Goal: Task Accomplishment & Management: Manage account settings

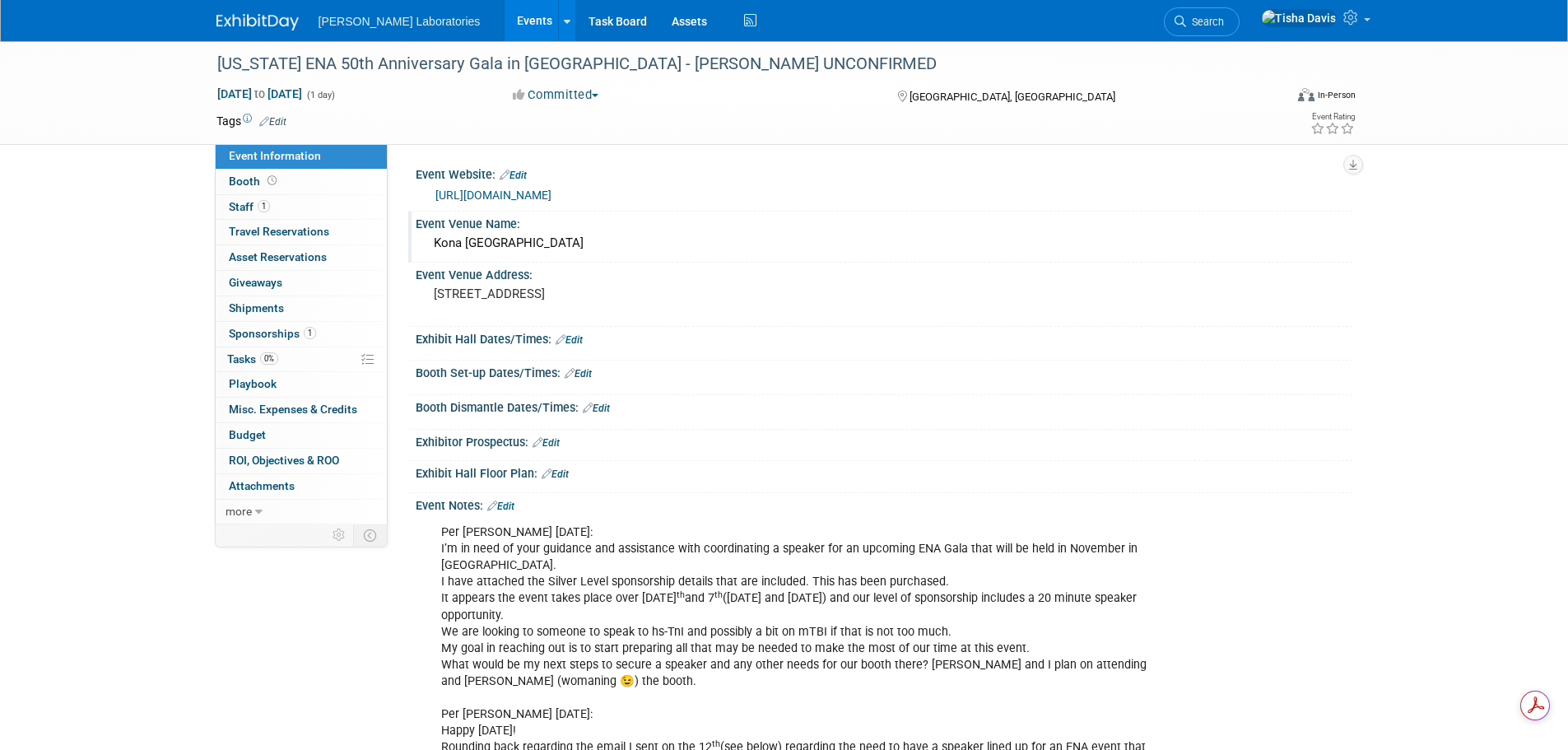
drag, startPoint x: 434, startPoint y: 243, endPoint x: 580, endPoint y: 246, distance: 146.0
click at [580, 246] on div "Kona [GEOGRAPHIC_DATA]" at bounding box center [884, 243] width 912 height 26
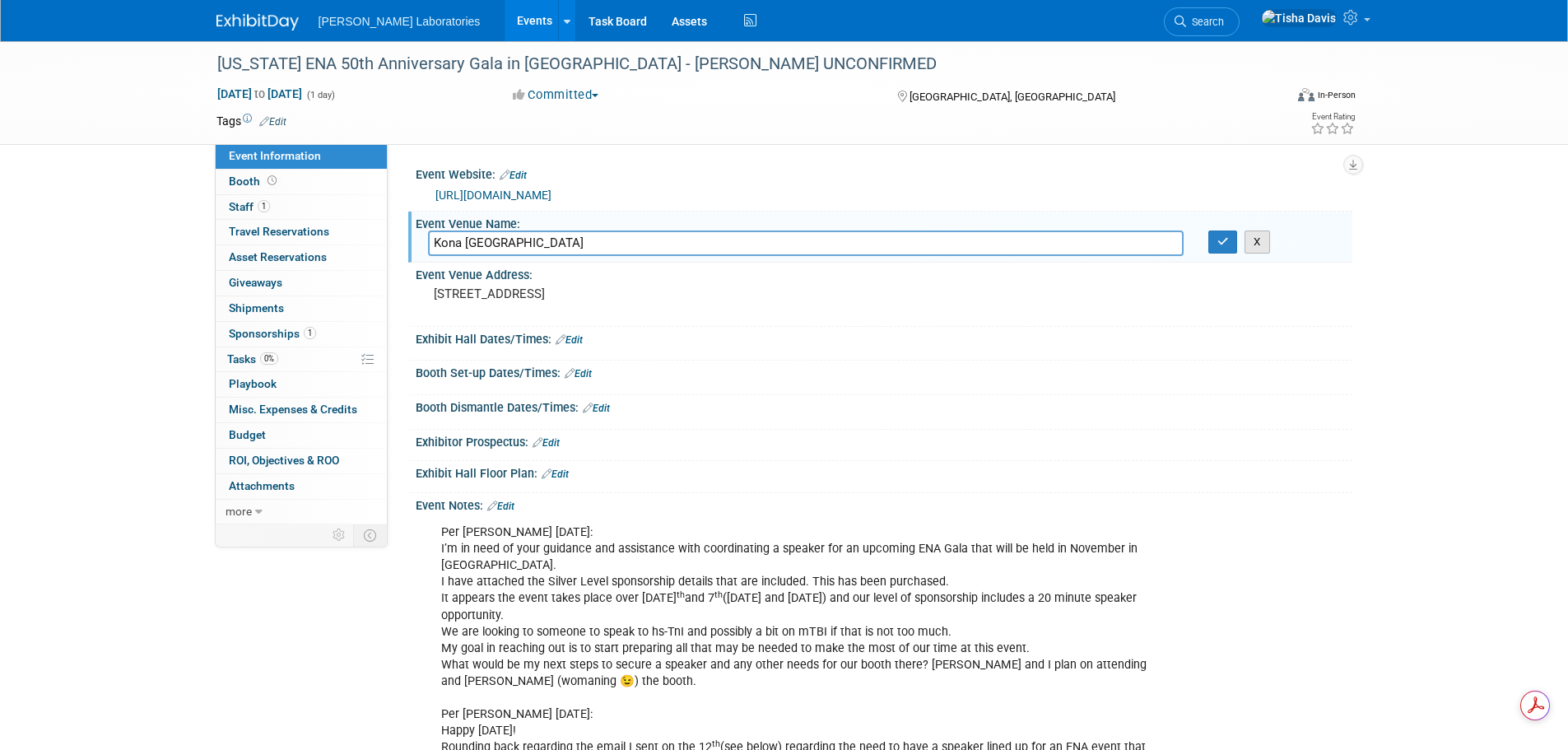
click at [1263, 246] on button "X" at bounding box center [1257, 242] width 26 height 23
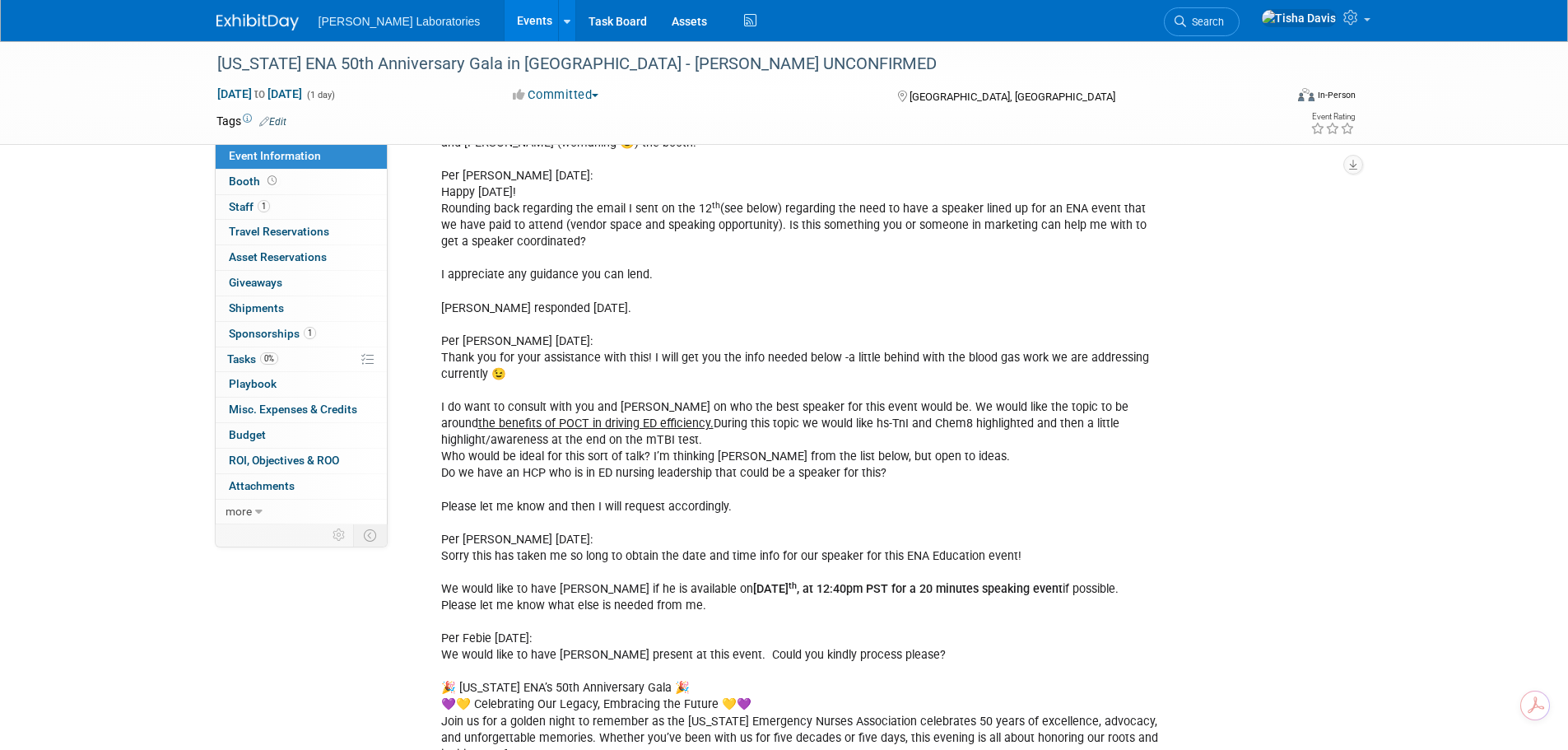
scroll to position [576, 0]
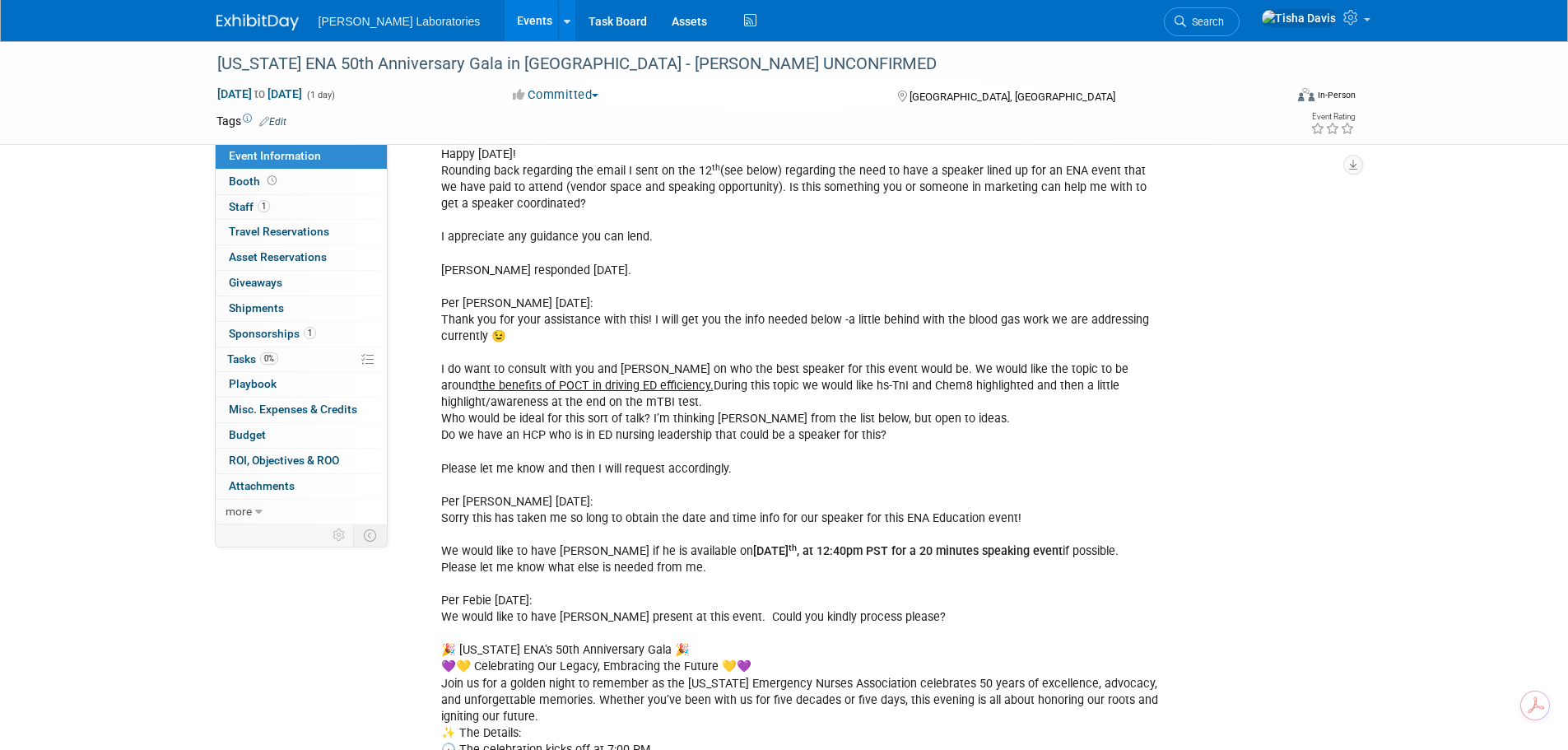
drag, startPoint x: 689, startPoint y: 552, endPoint x: 1029, endPoint y: 556, distance: 340.0
copy b "[DATE] 12:40pm PST for a 20 minutes speaking event"
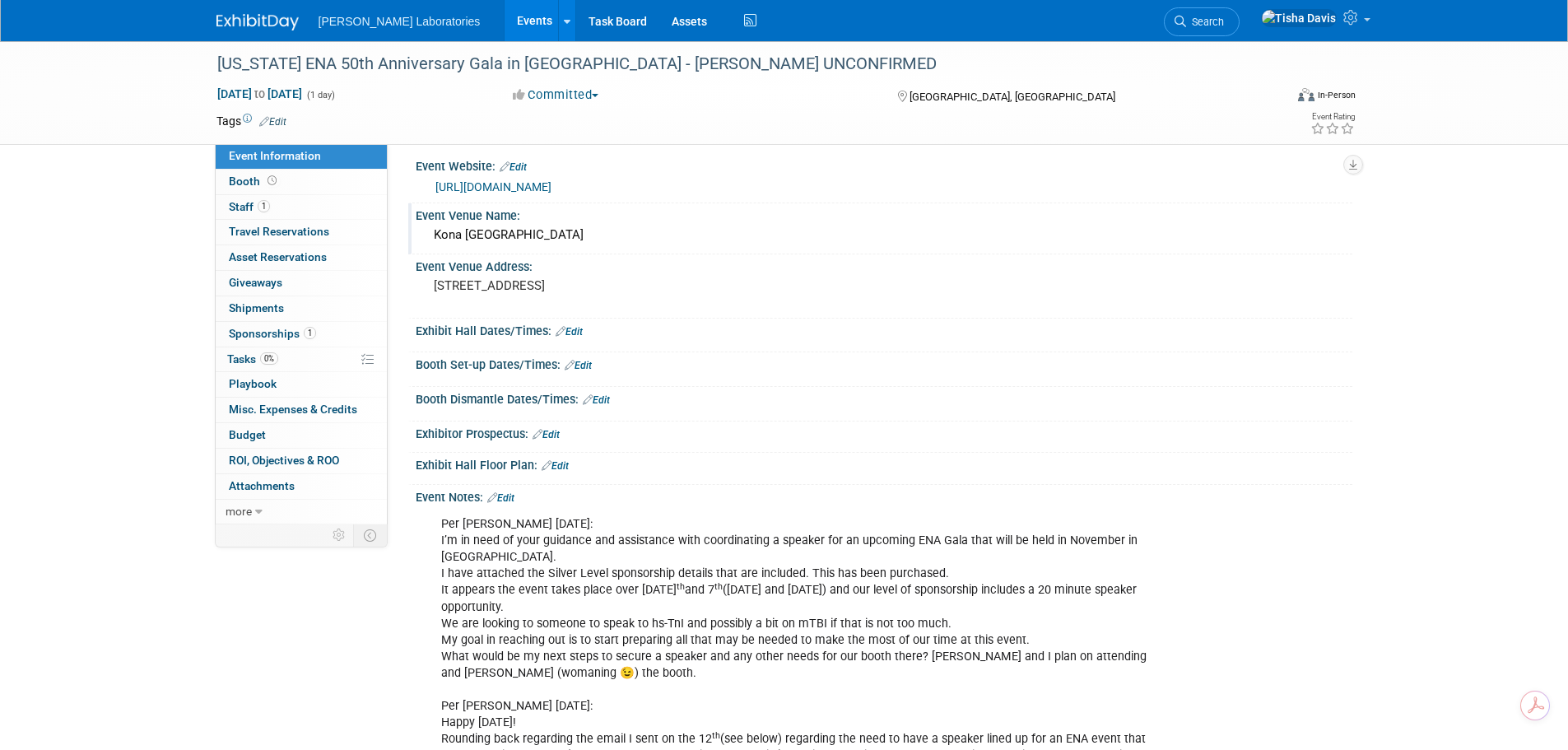
scroll to position [0, 0]
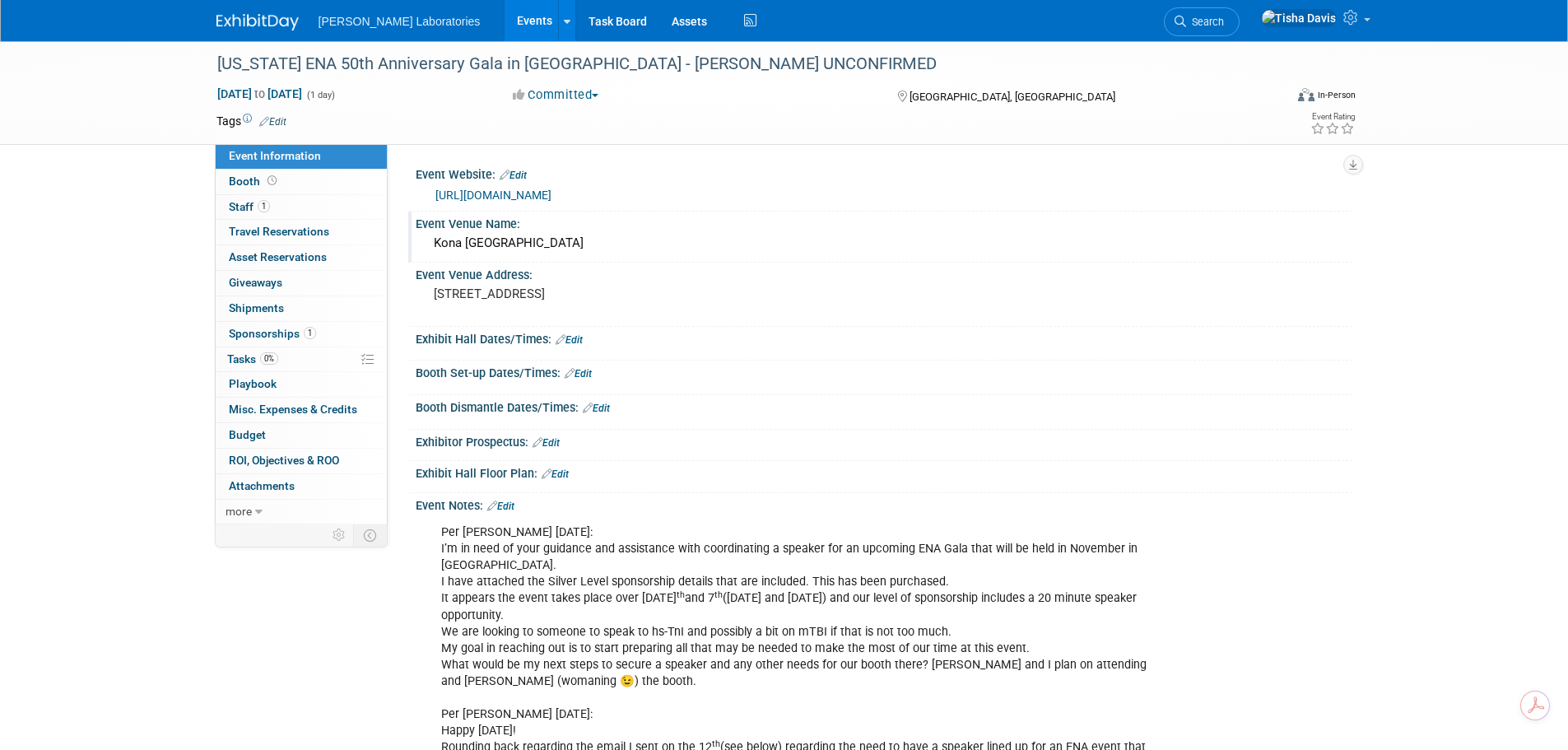
click at [509, 504] on link "Edit" at bounding box center [501, 506] width 27 height 12
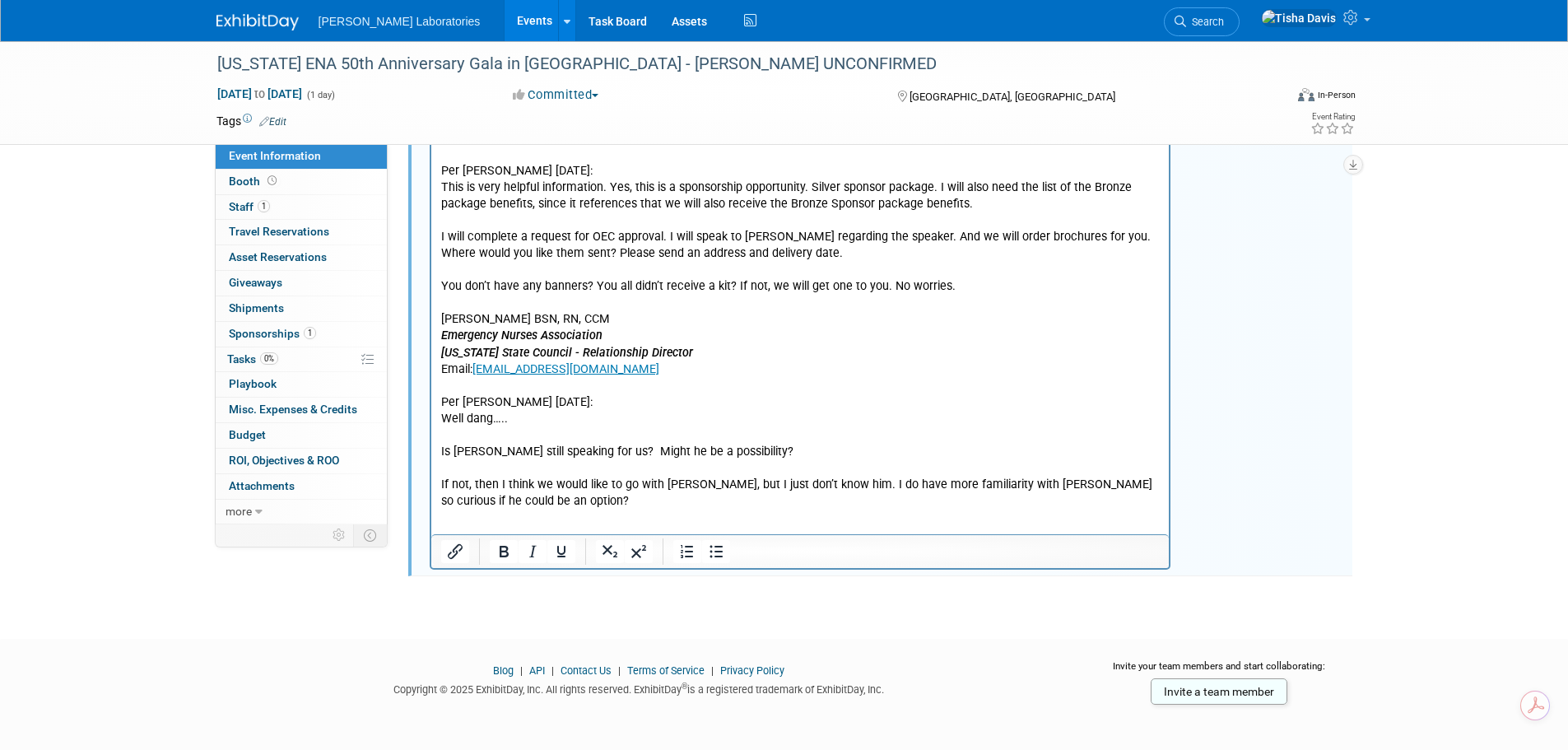
scroll to position [2414, 0]
click at [710, 482] on p "This will help the HCP in making a decision. It looks like you already paid for…" at bounding box center [800, 142] width 720 height 727
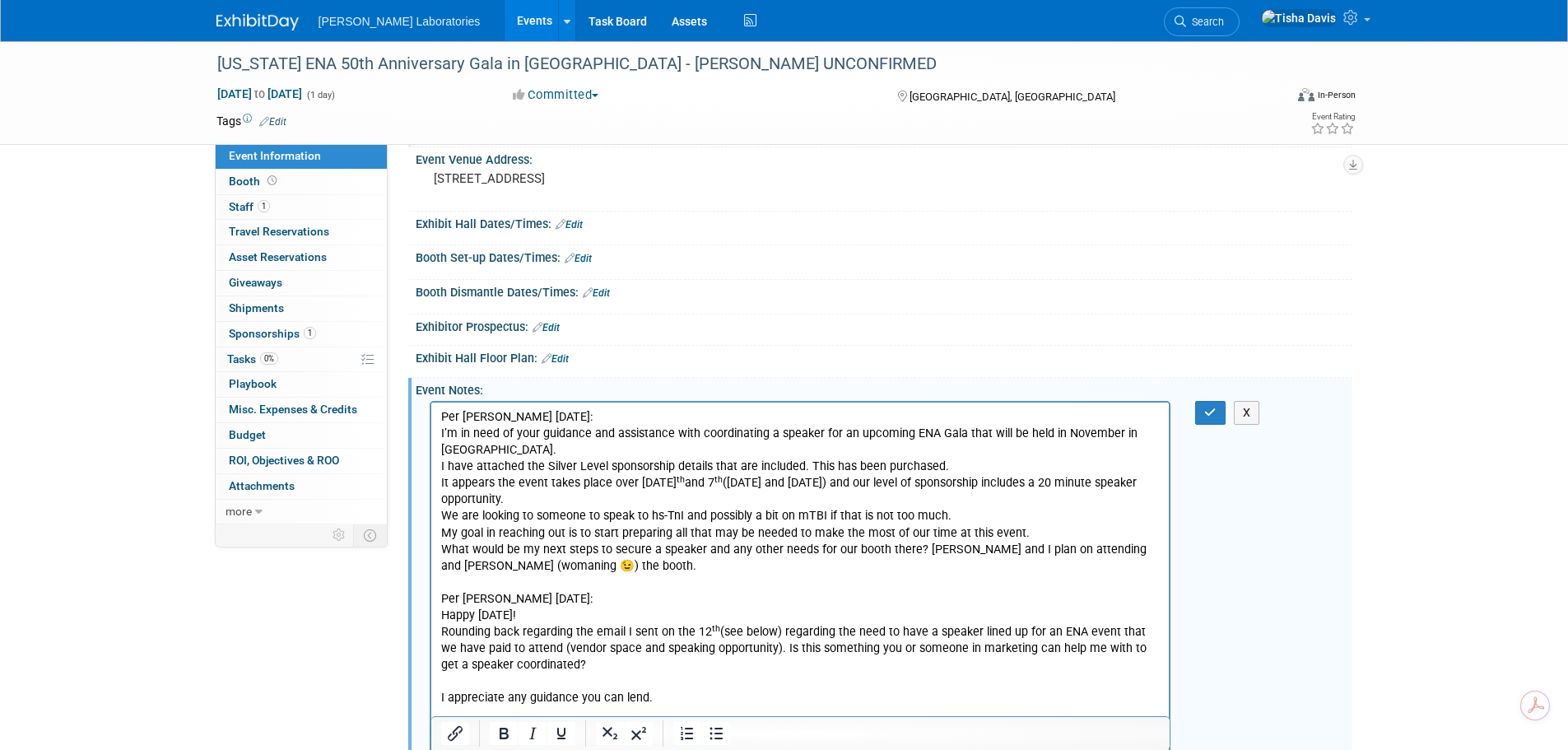
scroll to position [110, 0]
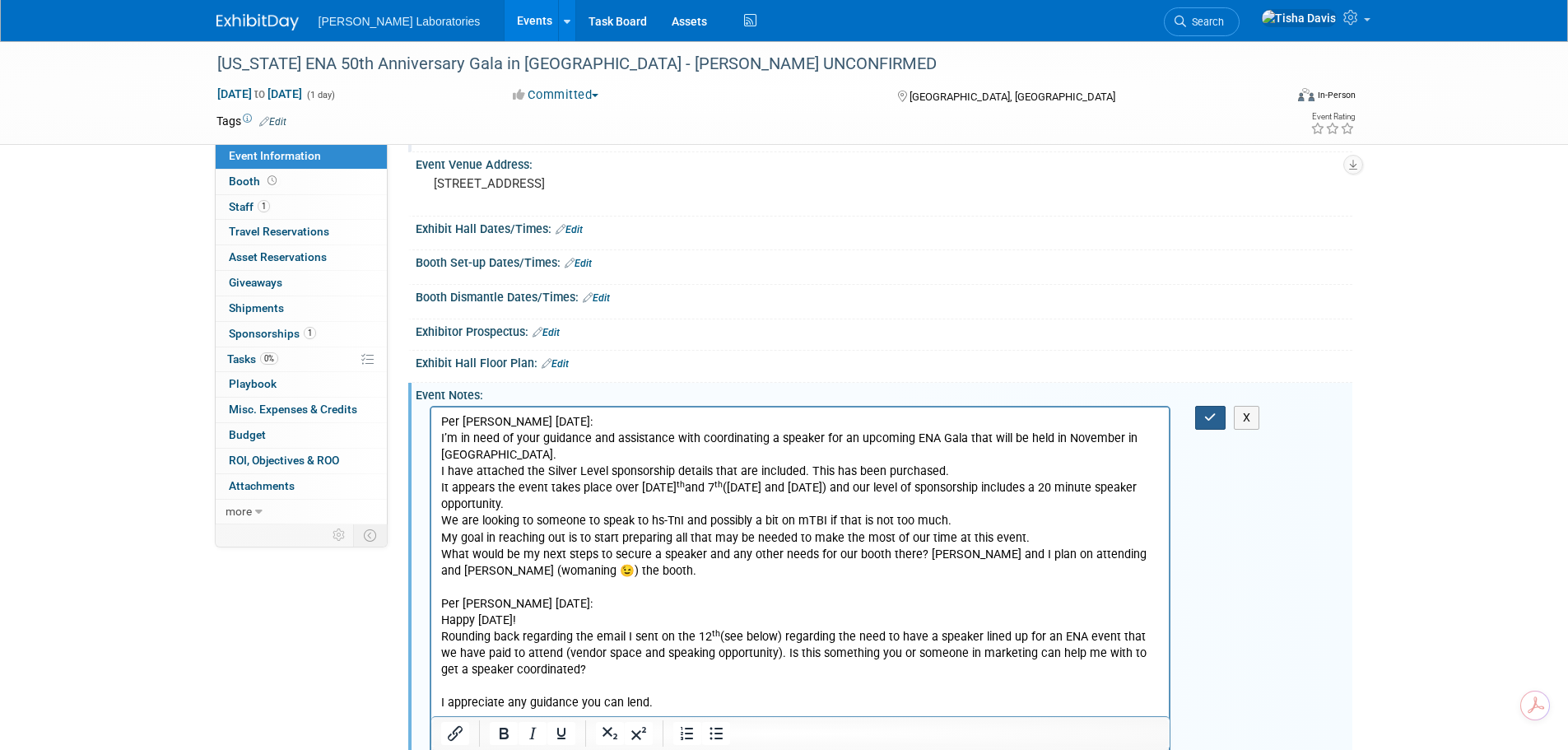
click at [1205, 417] on icon "button" at bounding box center [1211, 417] width 12 height 12
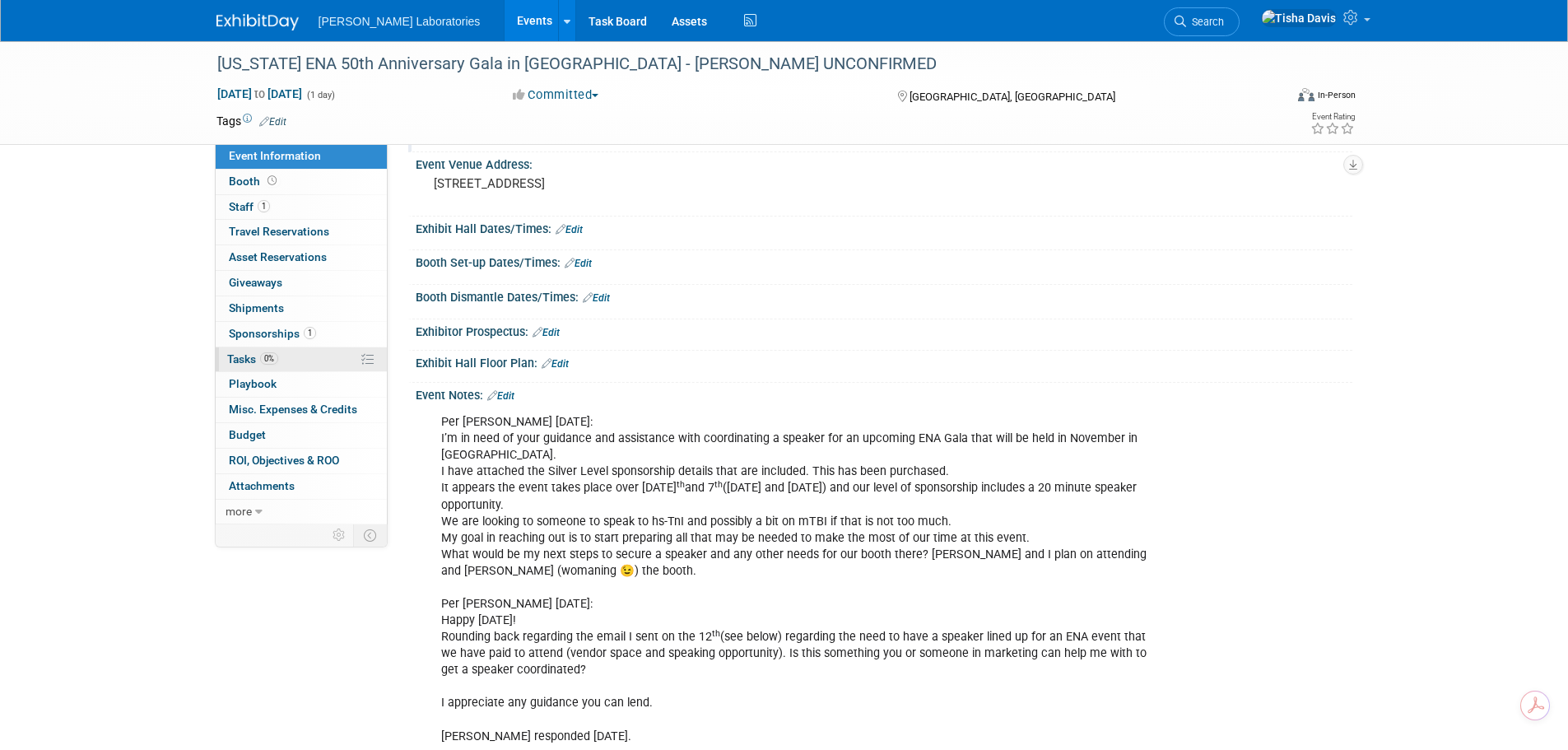
click at [241, 359] on span "Tasks 0%" at bounding box center [252, 359] width 51 height 13
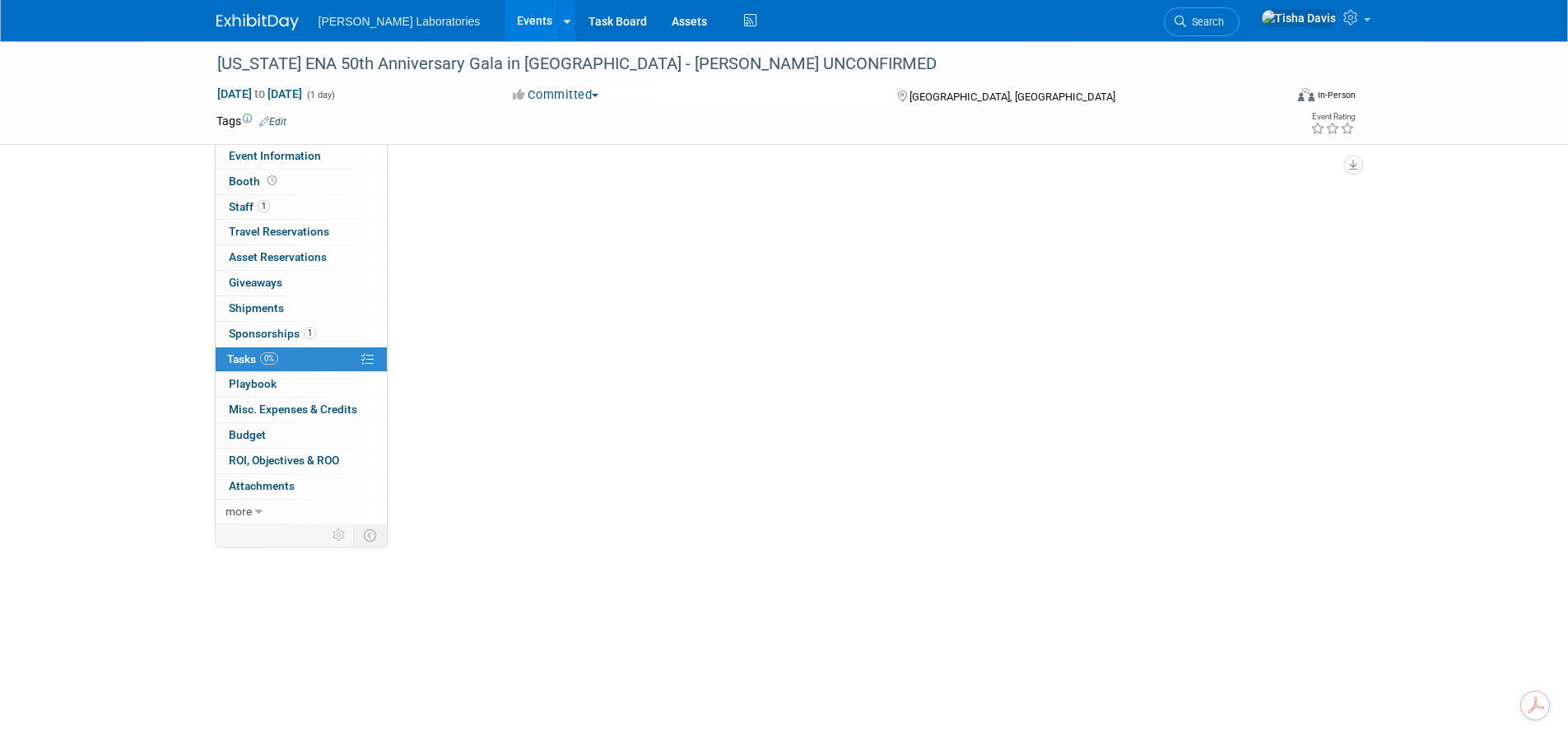
scroll to position [0, 0]
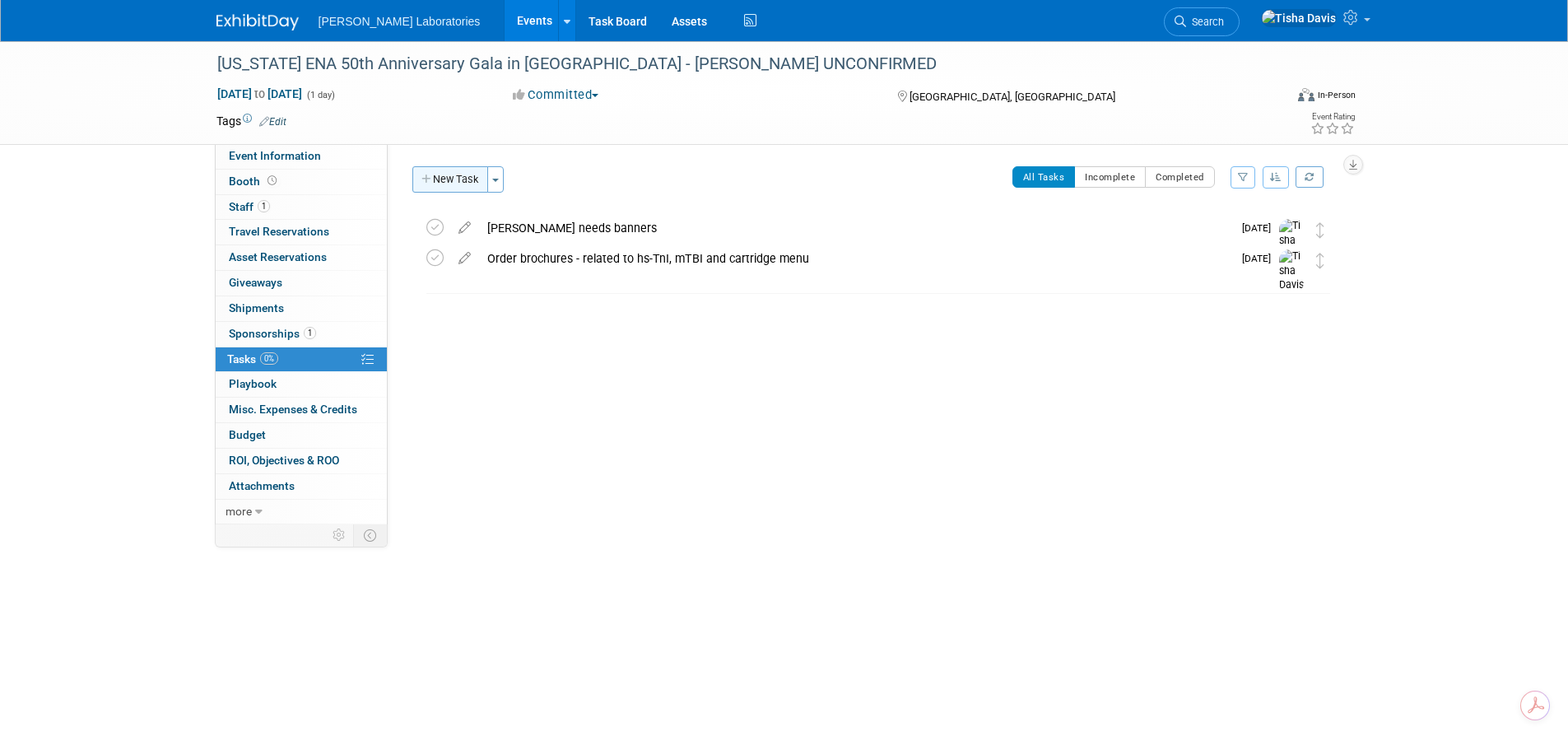
click at [458, 187] on button "New Task" at bounding box center [450, 179] width 76 height 27
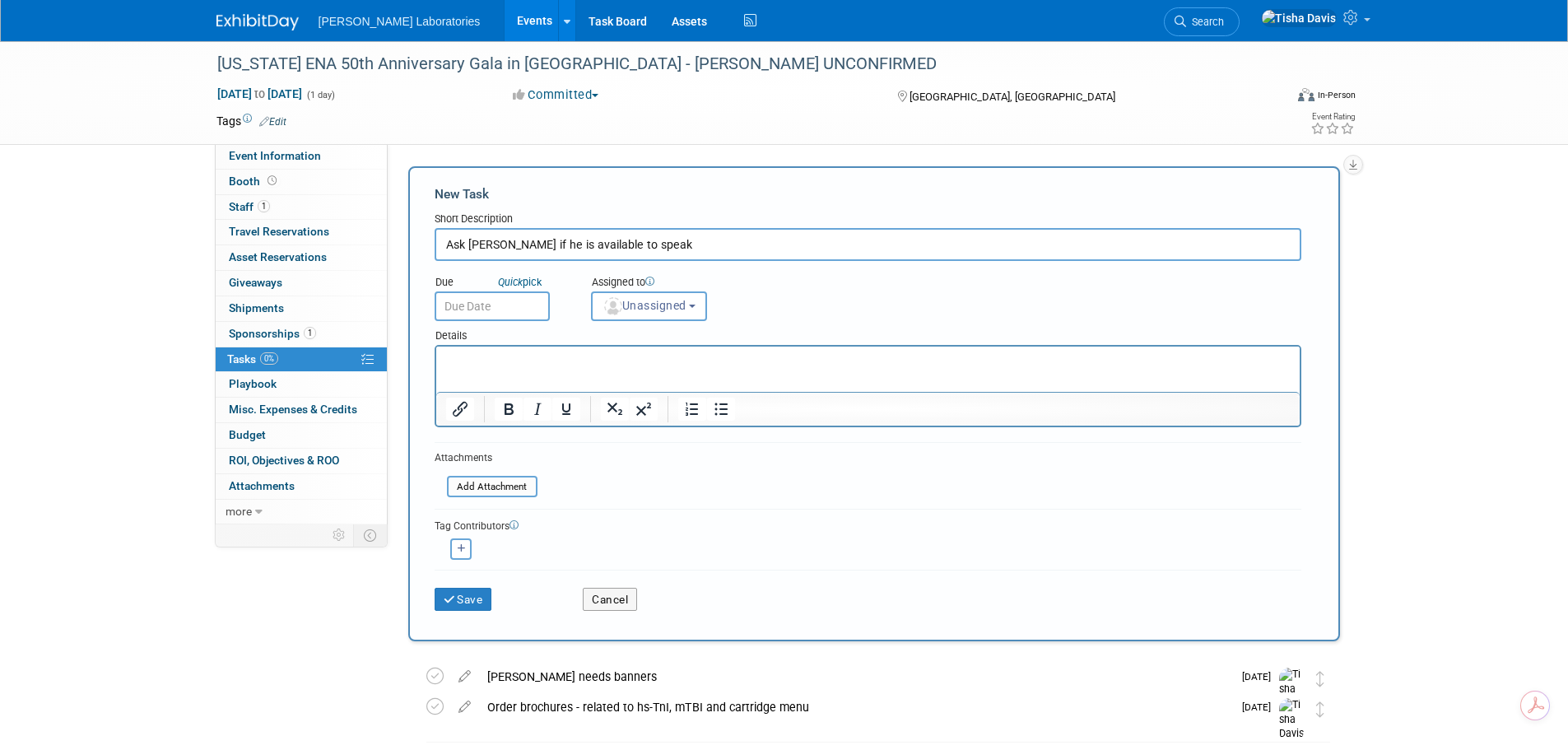
type input "Ask [PERSON_NAME] if he is available to speak"
click at [455, 306] on input "text" at bounding box center [492, 306] width 116 height 30
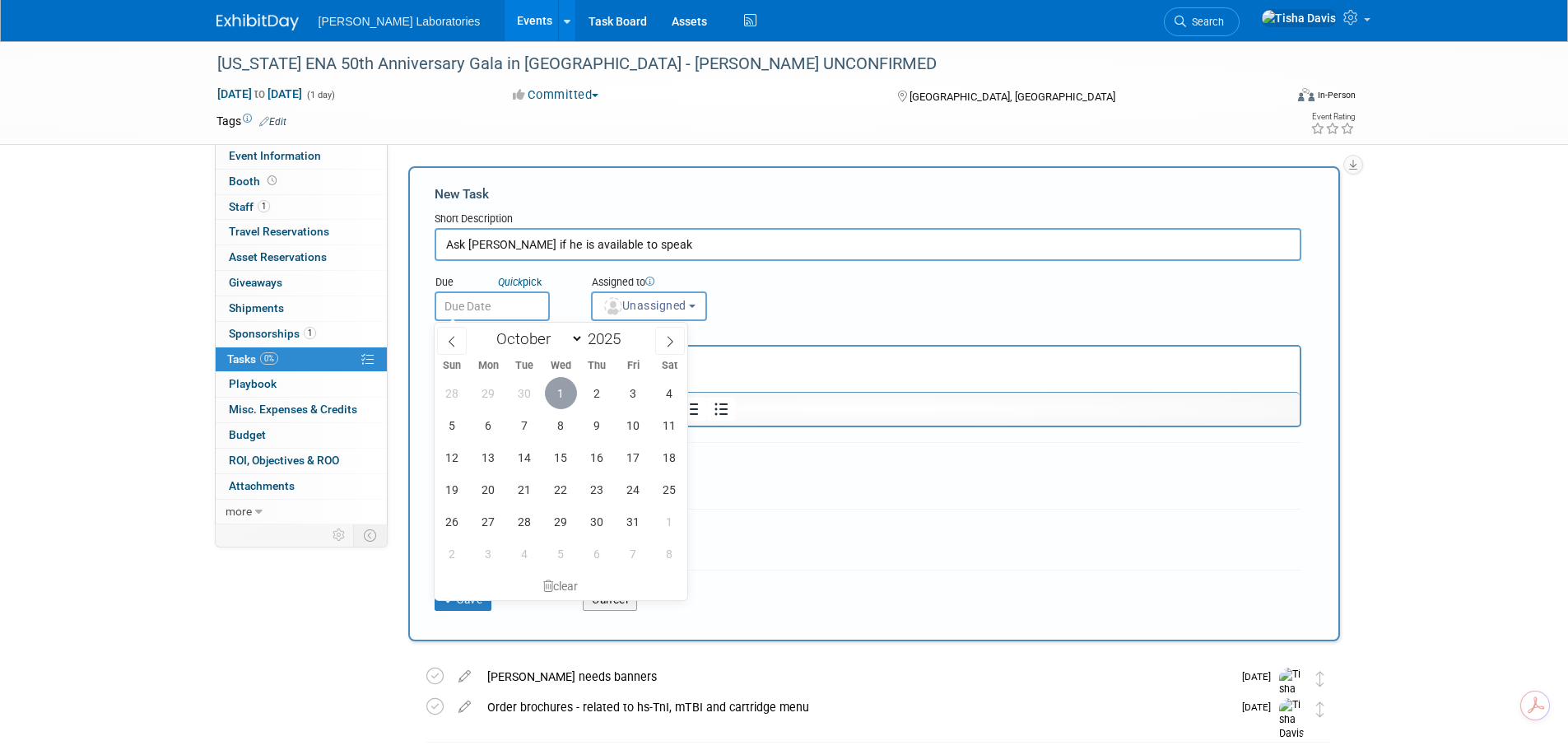
drag, startPoint x: 563, startPoint y: 391, endPoint x: 215, endPoint y: 6, distance: 519.0
click at [563, 391] on span "1" at bounding box center [561, 393] width 32 height 32
type input "[DATE]"
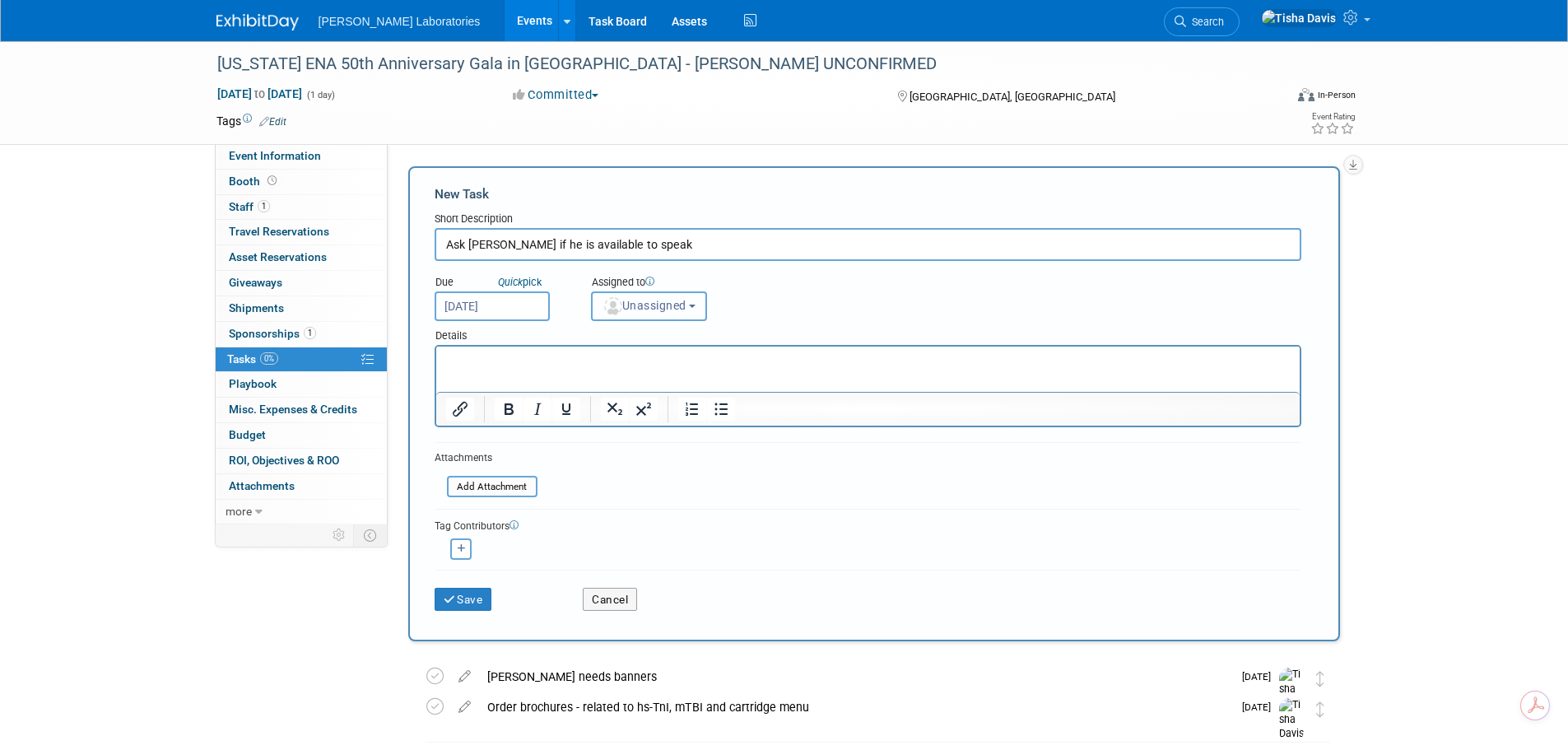
click at [681, 311] on span "Unassigned" at bounding box center [644, 306] width 84 height 13
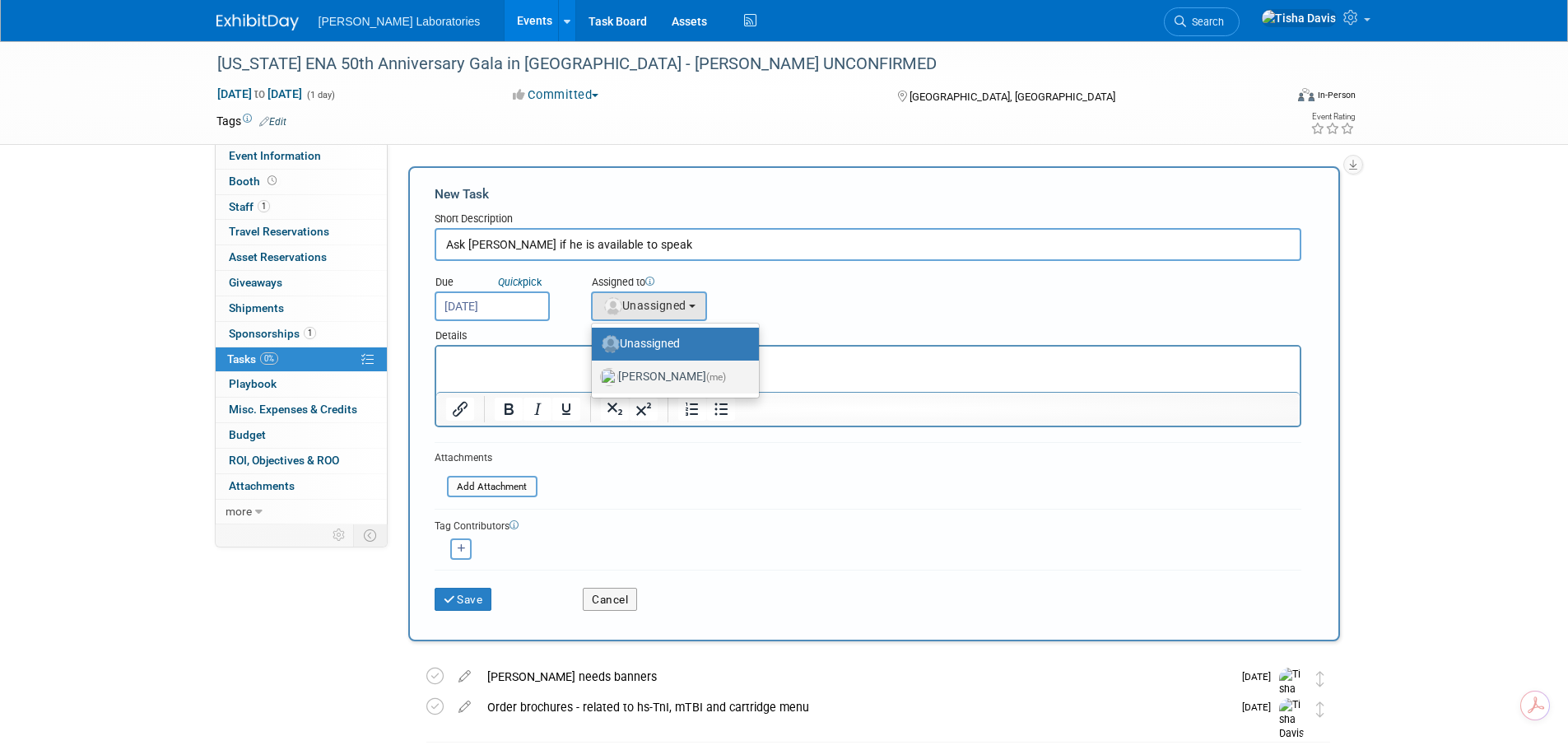
click at [666, 380] on label "[PERSON_NAME] (me)" at bounding box center [671, 377] width 142 height 27
click at [594, 380] on input "[PERSON_NAME] (me)" at bounding box center [588, 375] width 11 height 11
select select "2770856e-d6b1-4121-bfe1-202d7e478624"
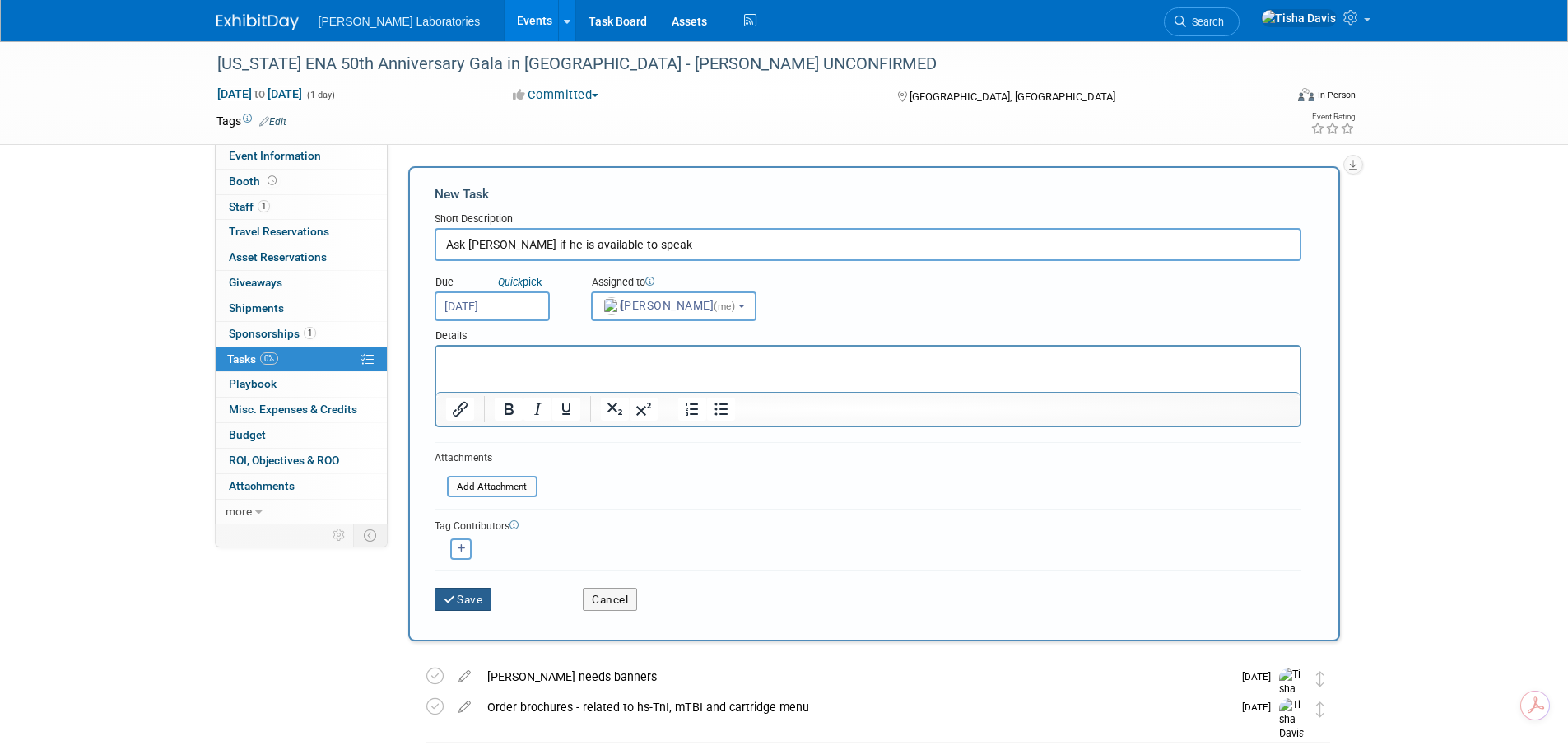
click at [473, 596] on button "Save" at bounding box center [463, 599] width 57 height 23
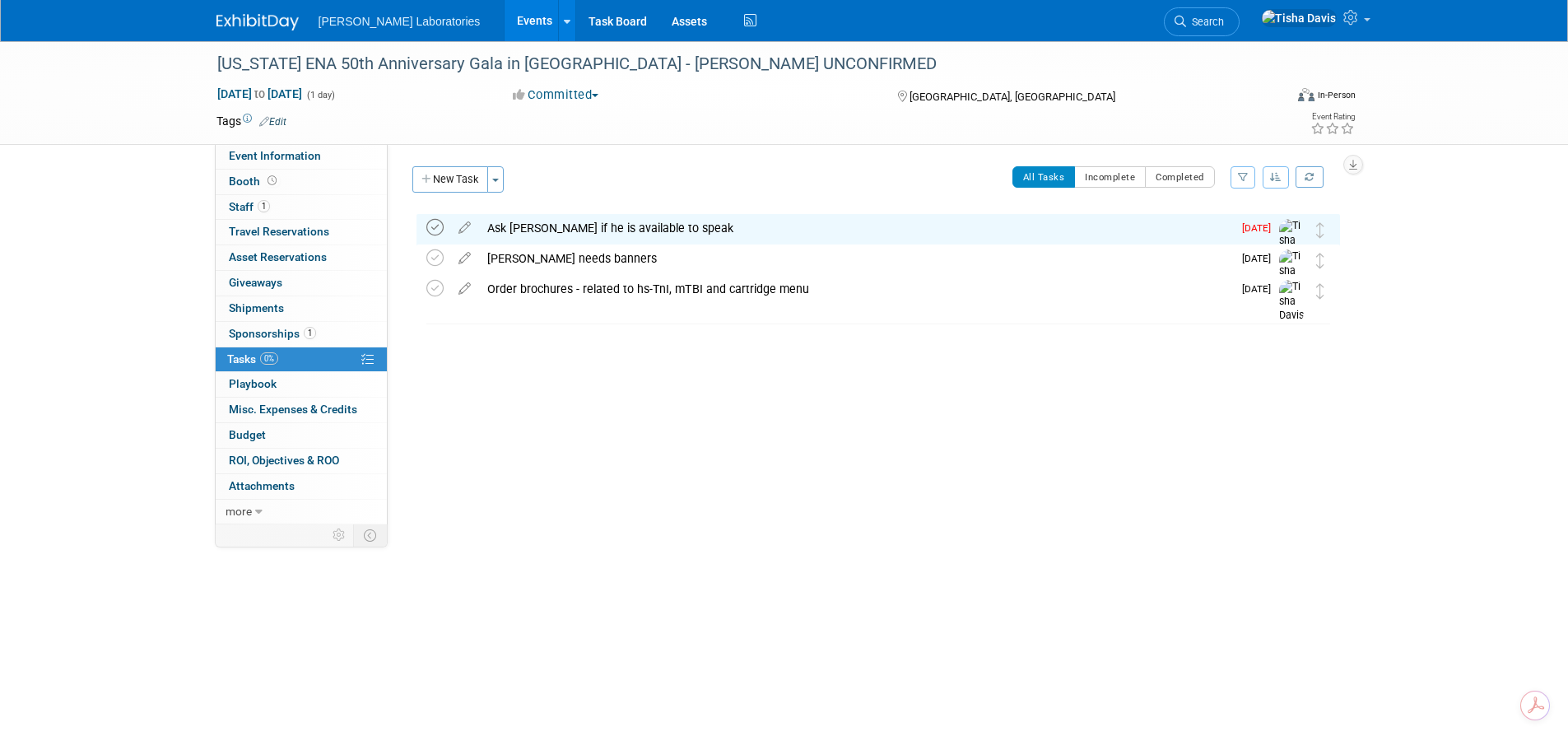
click at [436, 229] on icon at bounding box center [435, 228] width 17 height 17
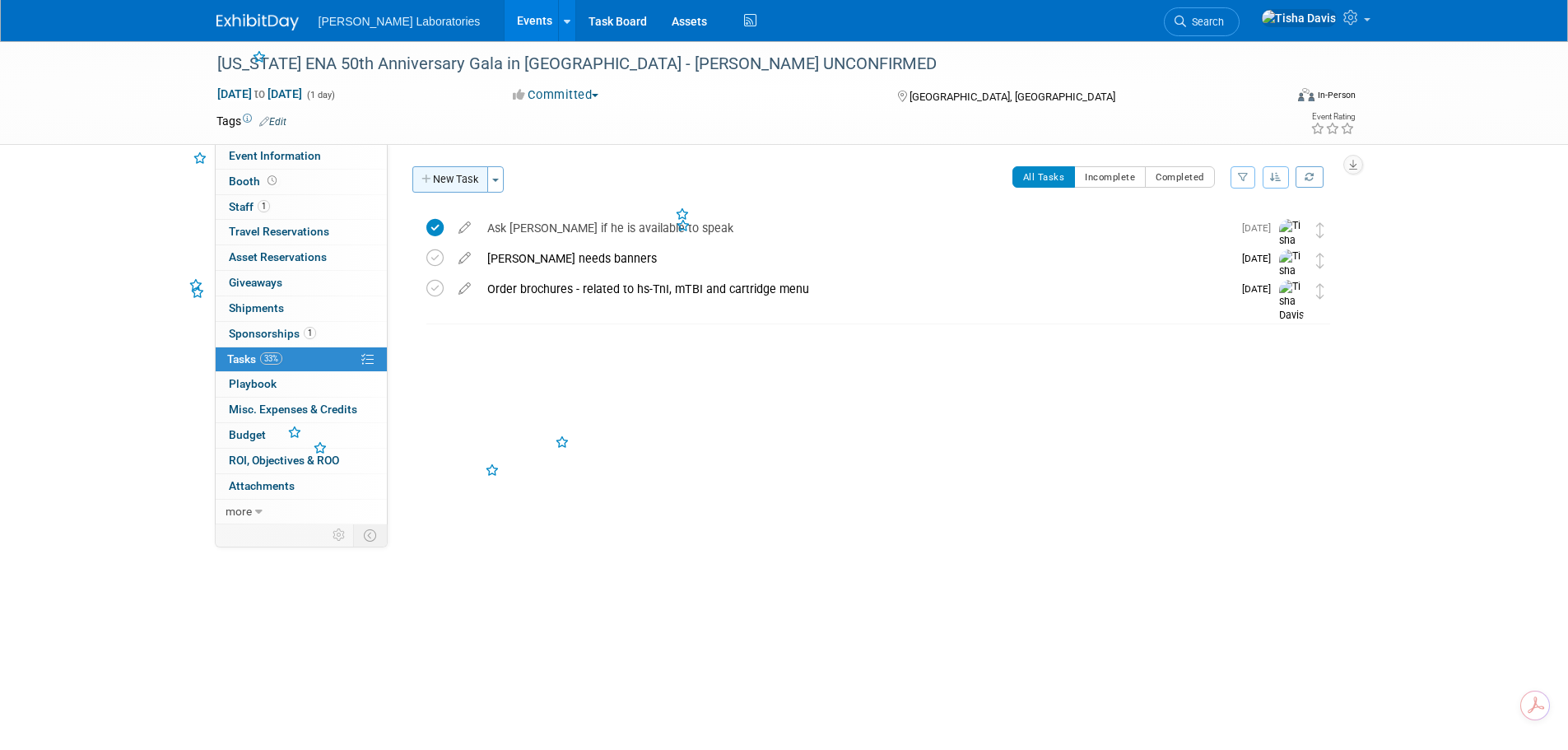
click at [442, 176] on button "New Task" at bounding box center [450, 179] width 76 height 27
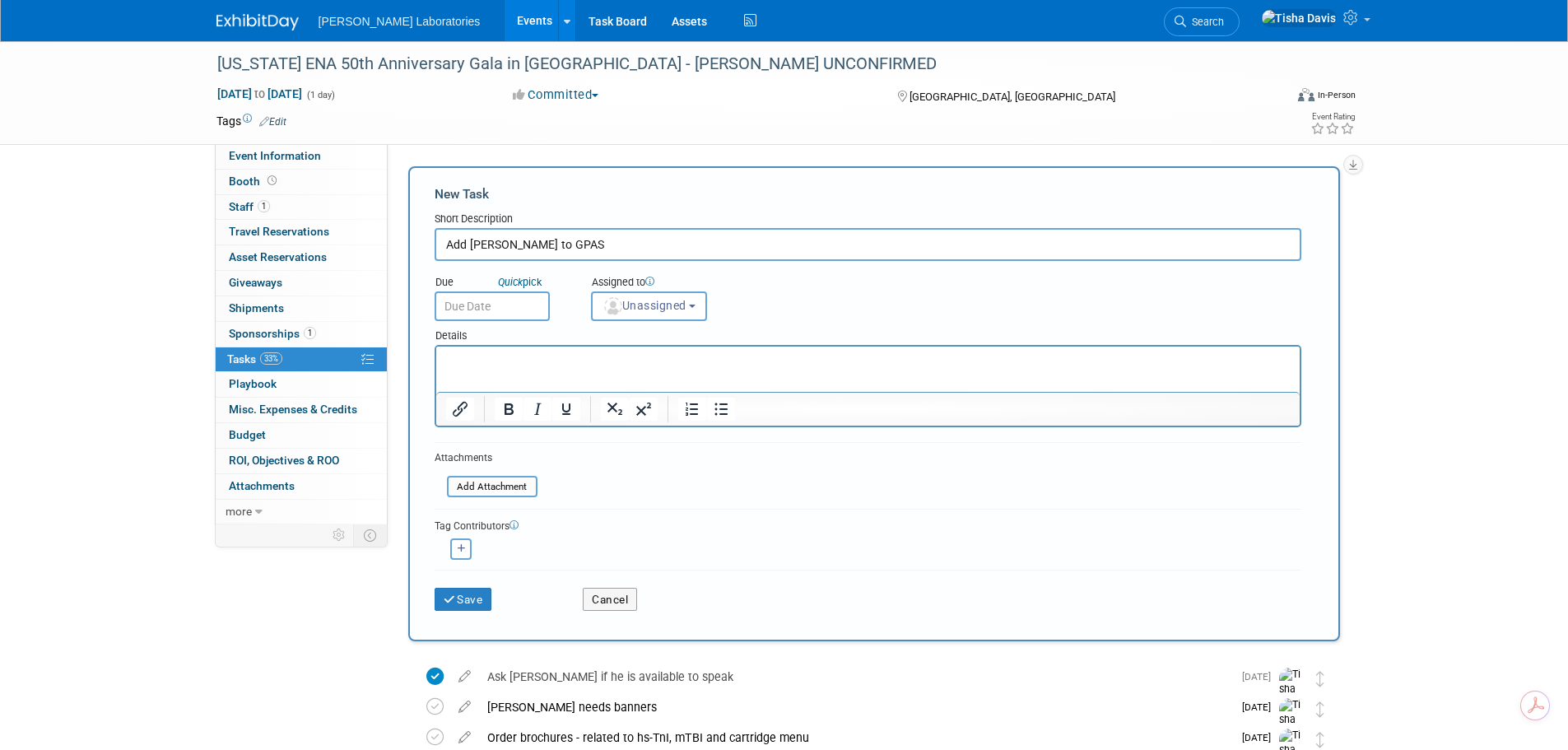
type input "Add [PERSON_NAME] to GPAS"
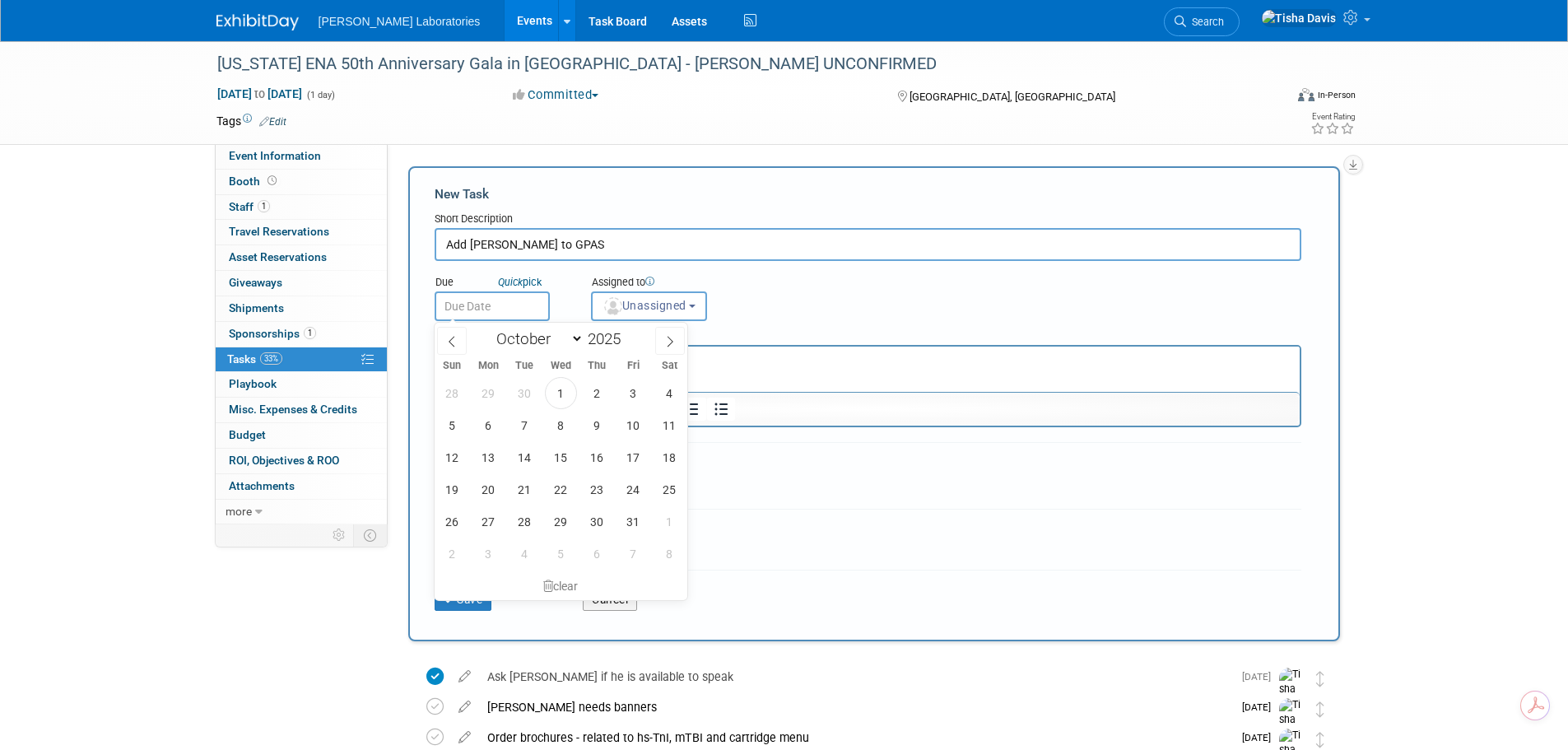
click at [478, 301] on input "text" at bounding box center [492, 306] width 116 height 30
click at [556, 395] on span "1" at bounding box center [561, 393] width 32 height 32
type input "[DATE]"
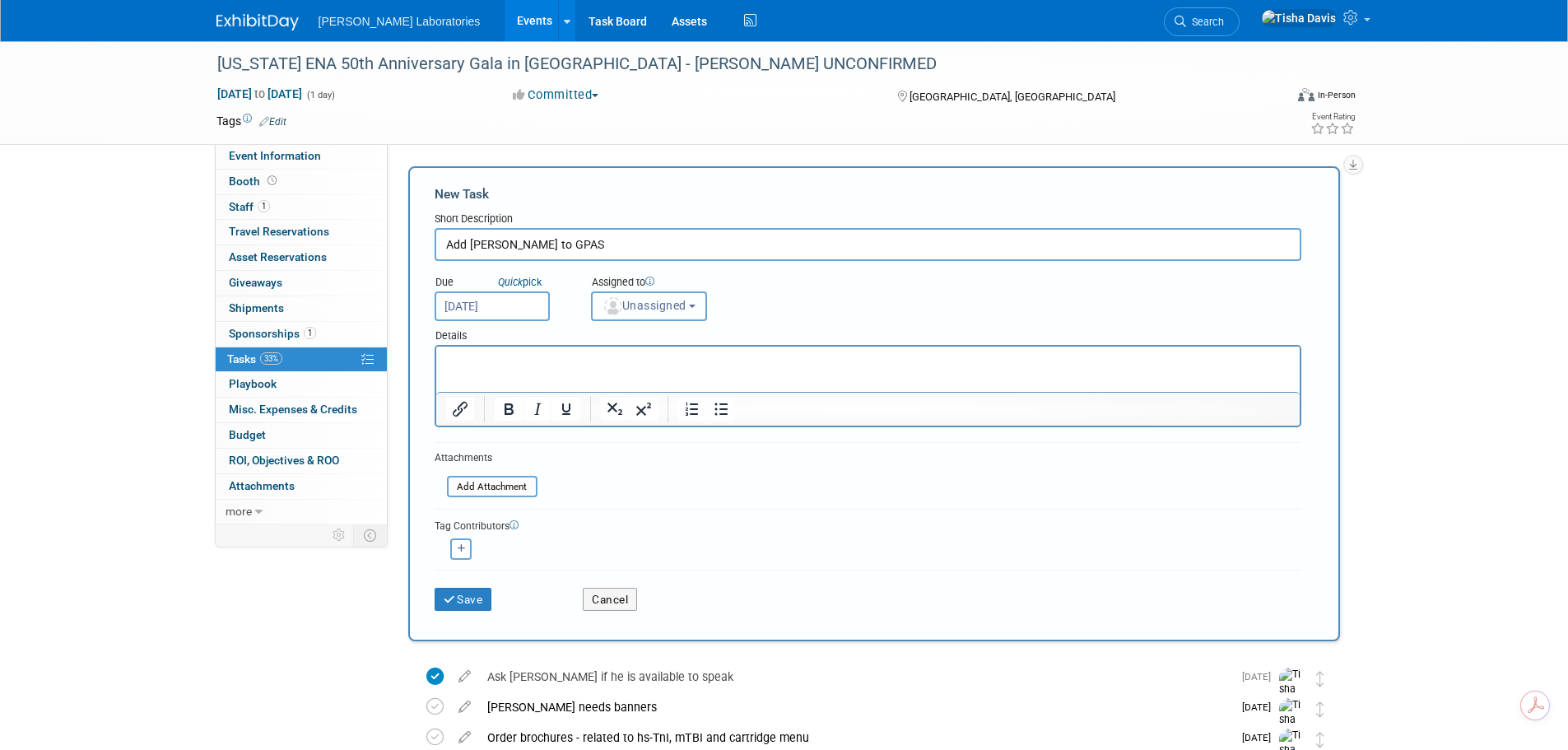
click at [653, 312] on span "Unassigned" at bounding box center [644, 306] width 84 height 13
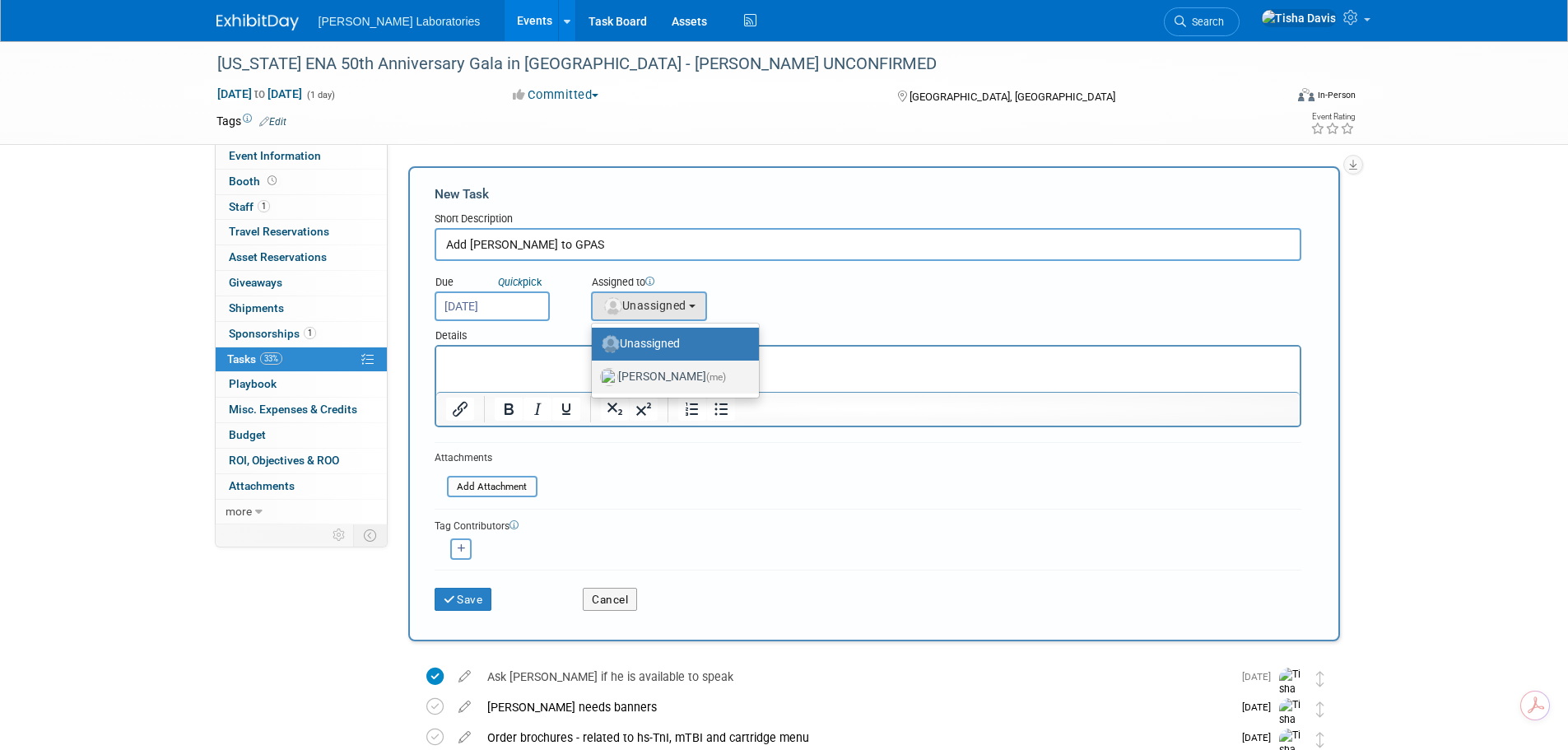
drag, startPoint x: 651, startPoint y: 376, endPoint x: 195, endPoint y: 43, distance: 564.6
click at [651, 376] on label "[PERSON_NAME] (me)" at bounding box center [671, 377] width 142 height 27
click at [594, 376] on input "[PERSON_NAME] (me)" at bounding box center [588, 375] width 11 height 11
select select "2770856e-d6b1-4121-bfe1-202d7e478624"
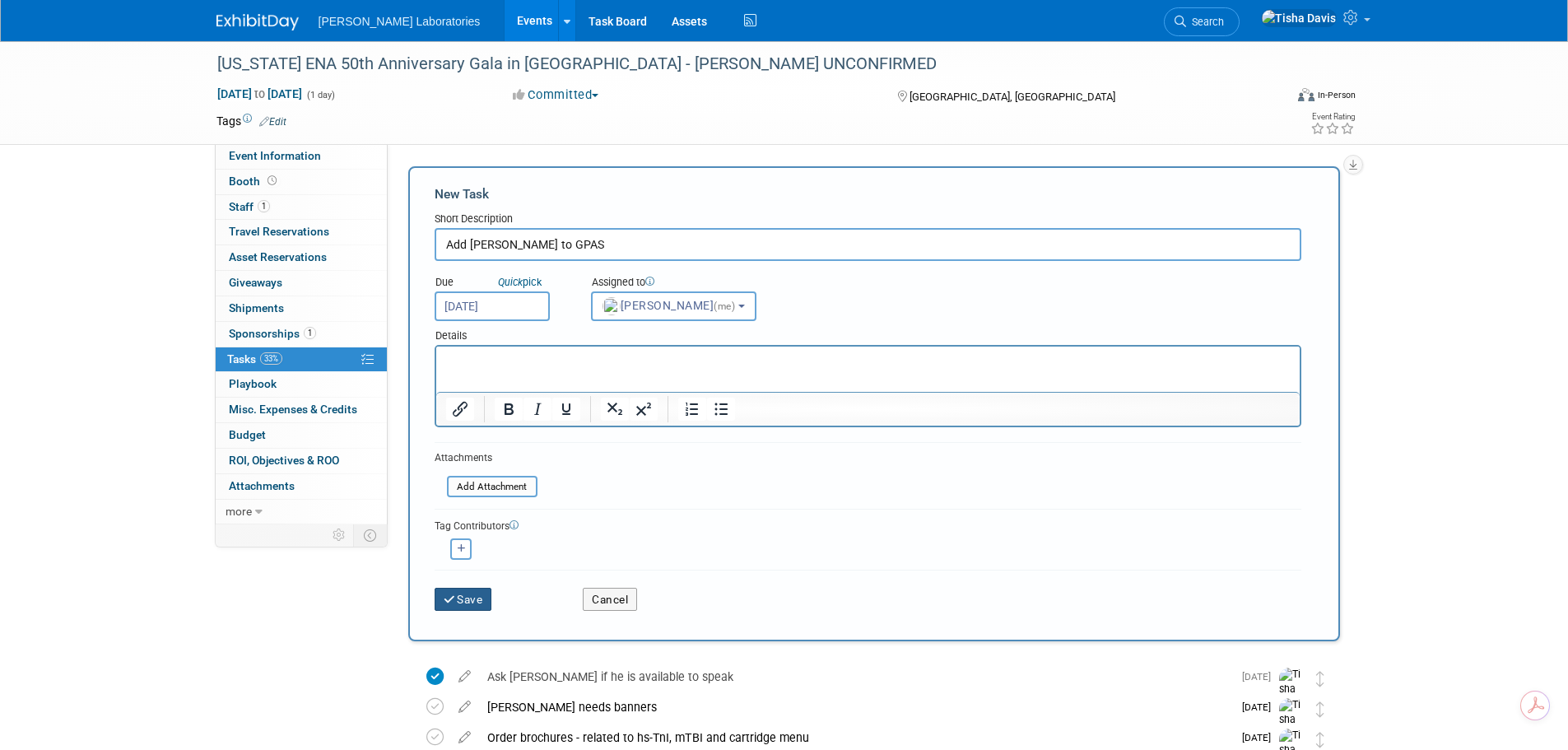
click at [472, 605] on button "Save" at bounding box center [463, 599] width 57 height 23
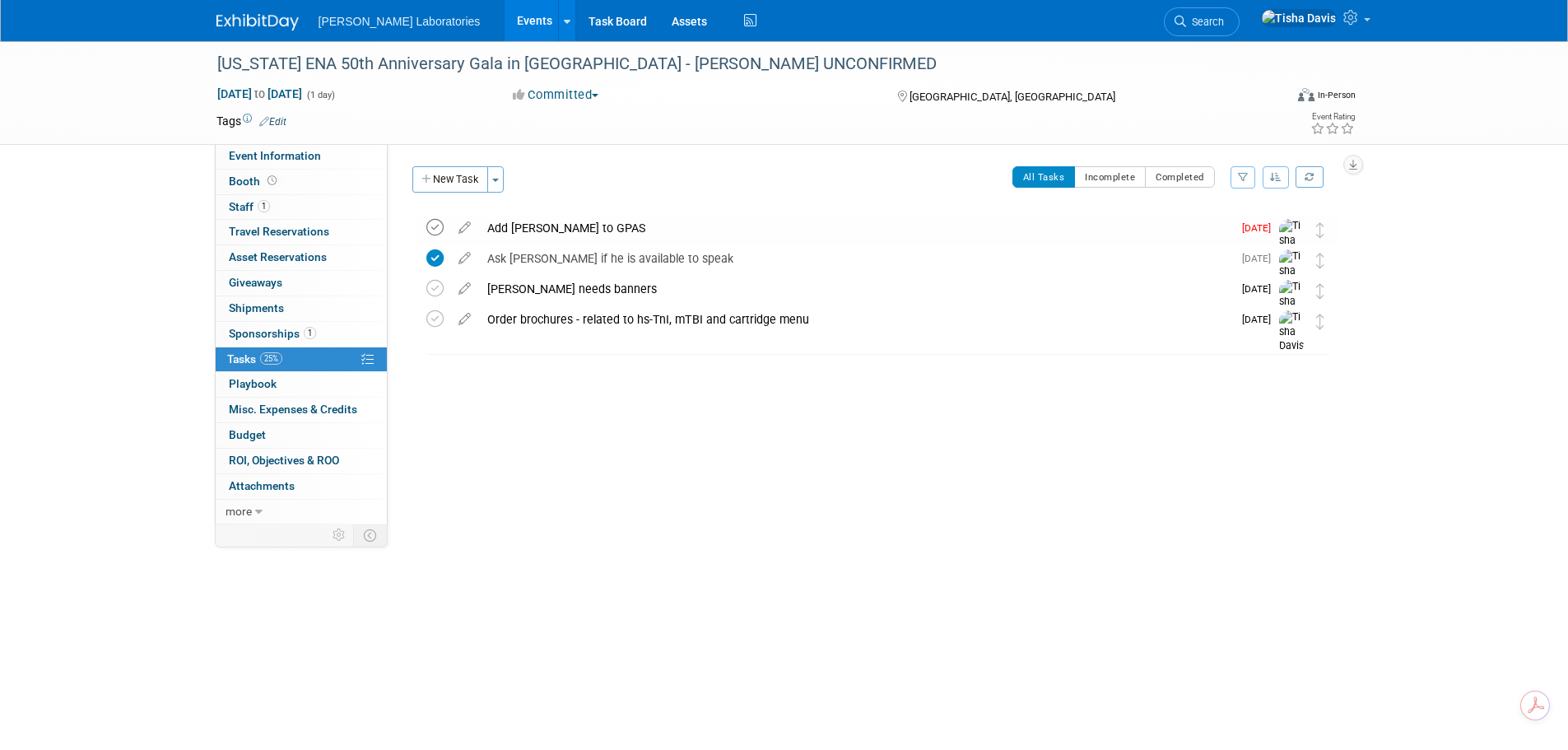
click at [430, 223] on icon at bounding box center [435, 228] width 17 height 17
